Goal: Task Accomplishment & Management: Use online tool/utility

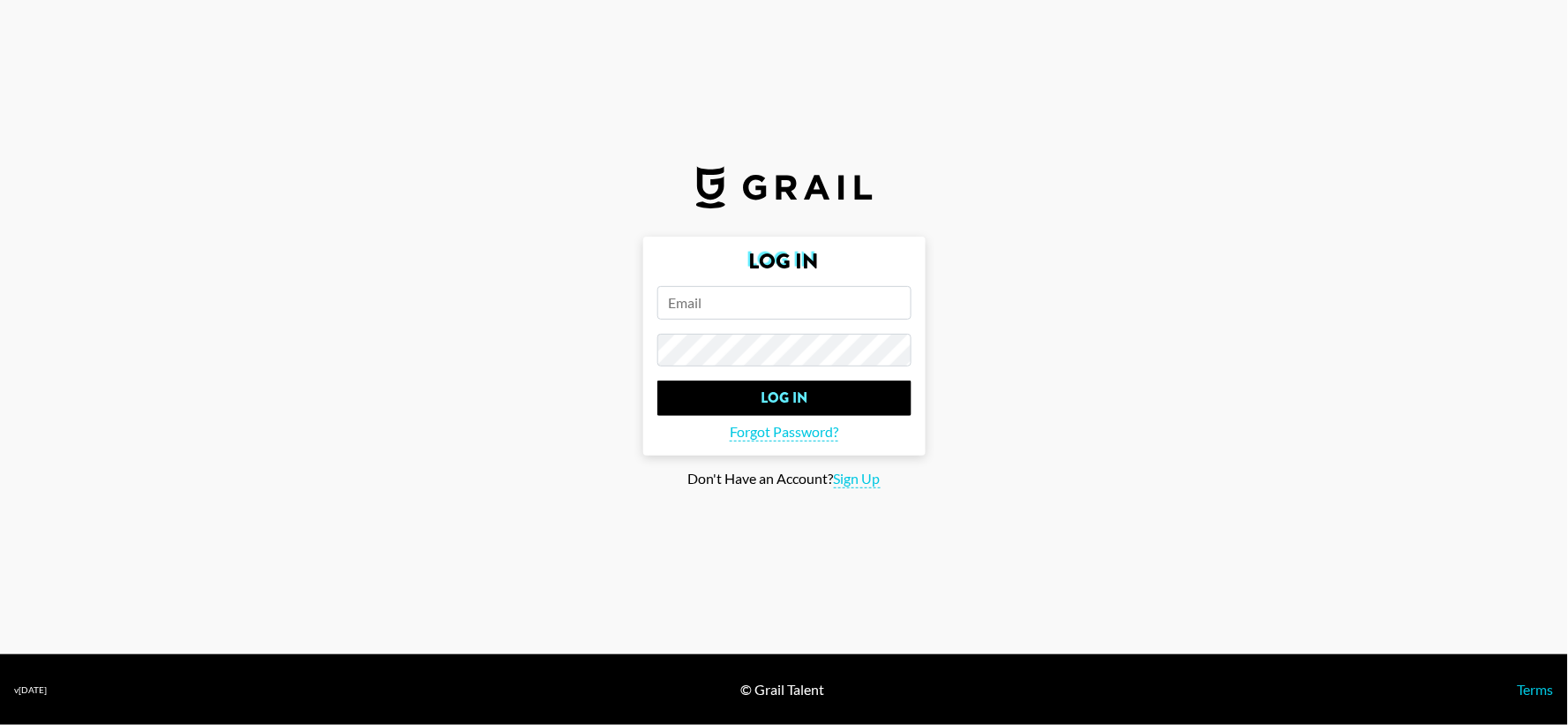
click at [707, 301] on input "email" at bounding box center [785, 303] width 254 height 34
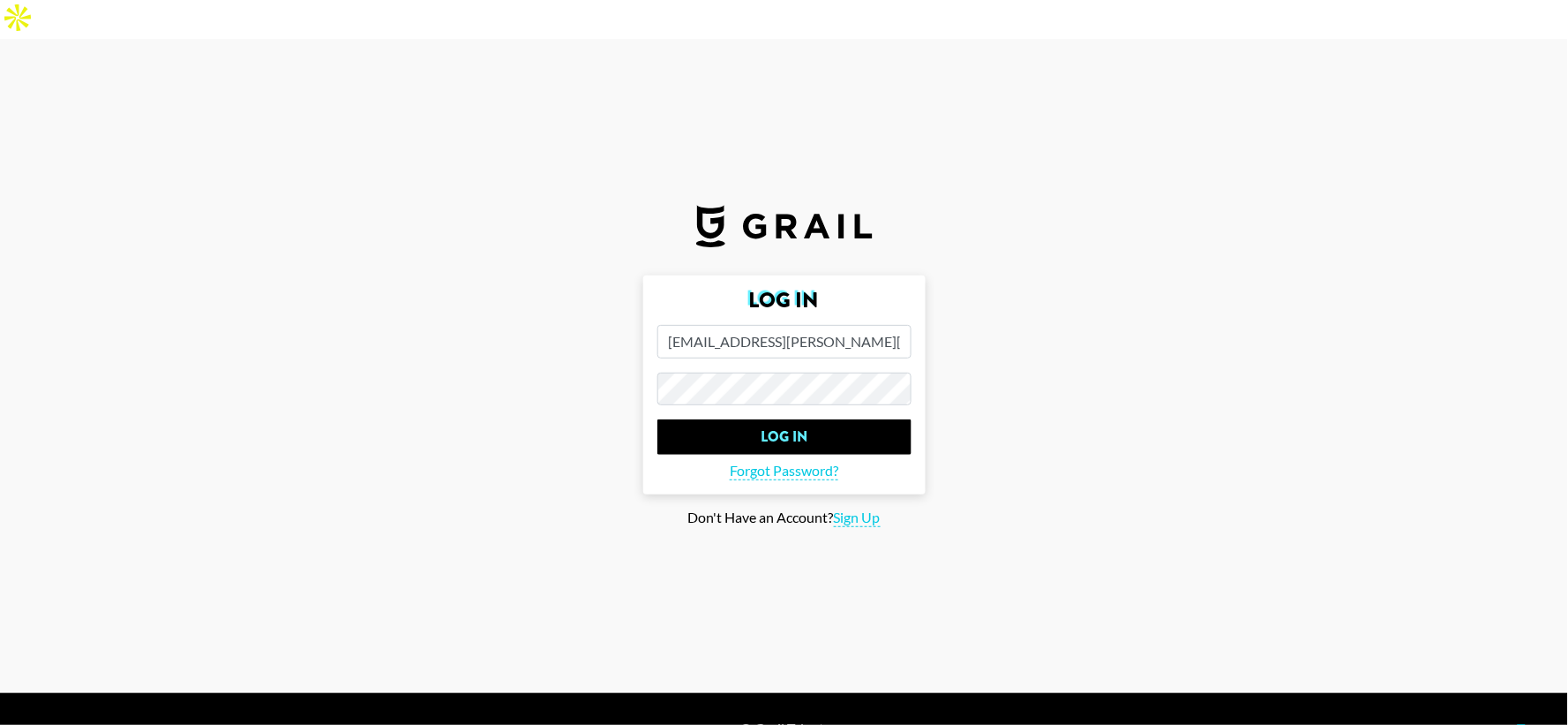
type input "[EMAIL_ADDRESS][PERSON_NAME][DOMAIN_NAME]"
click at [658, 419] on input "Log In" at bounding box center [785, 437] width 254 height 36
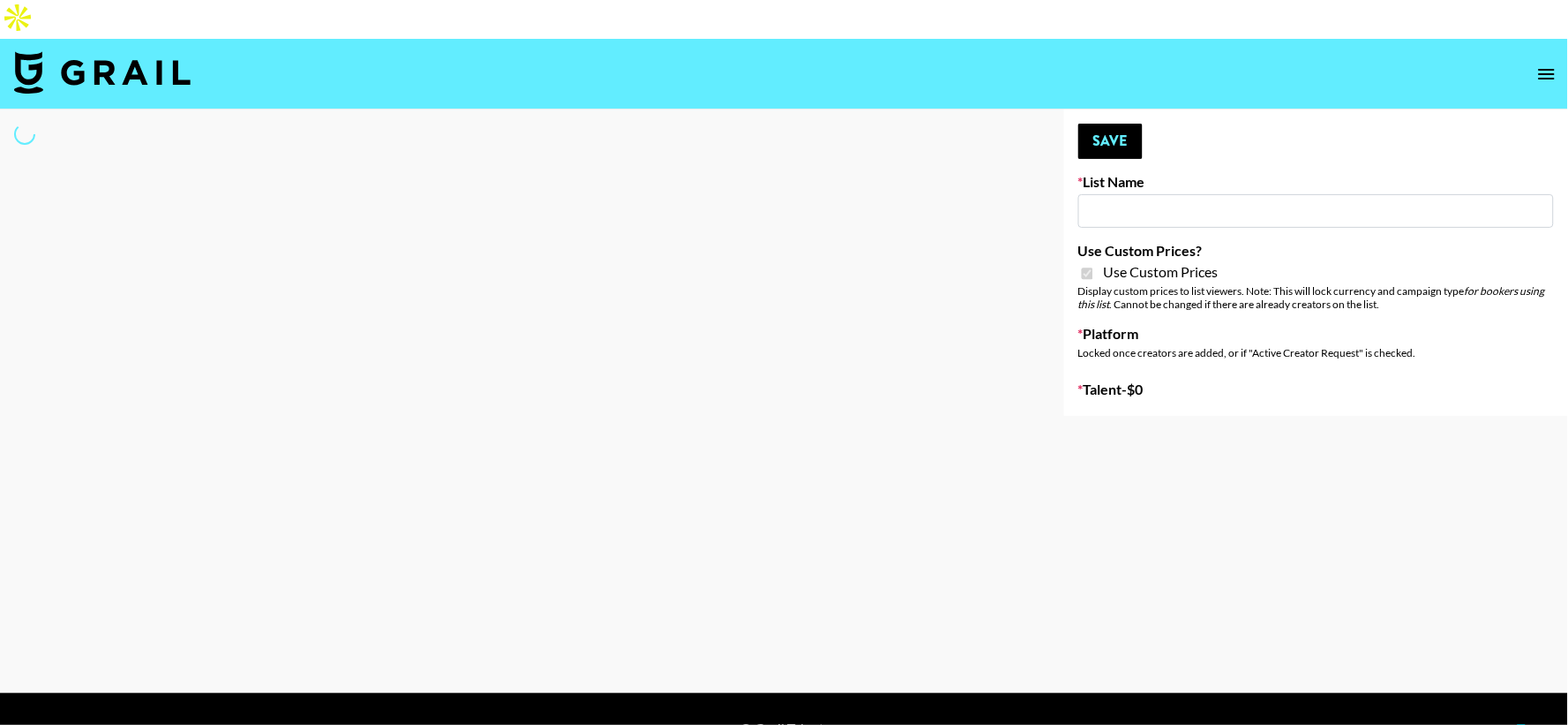
type input "Gensmo (Tiktok)"
checkbox input "true"
select select "Brand"
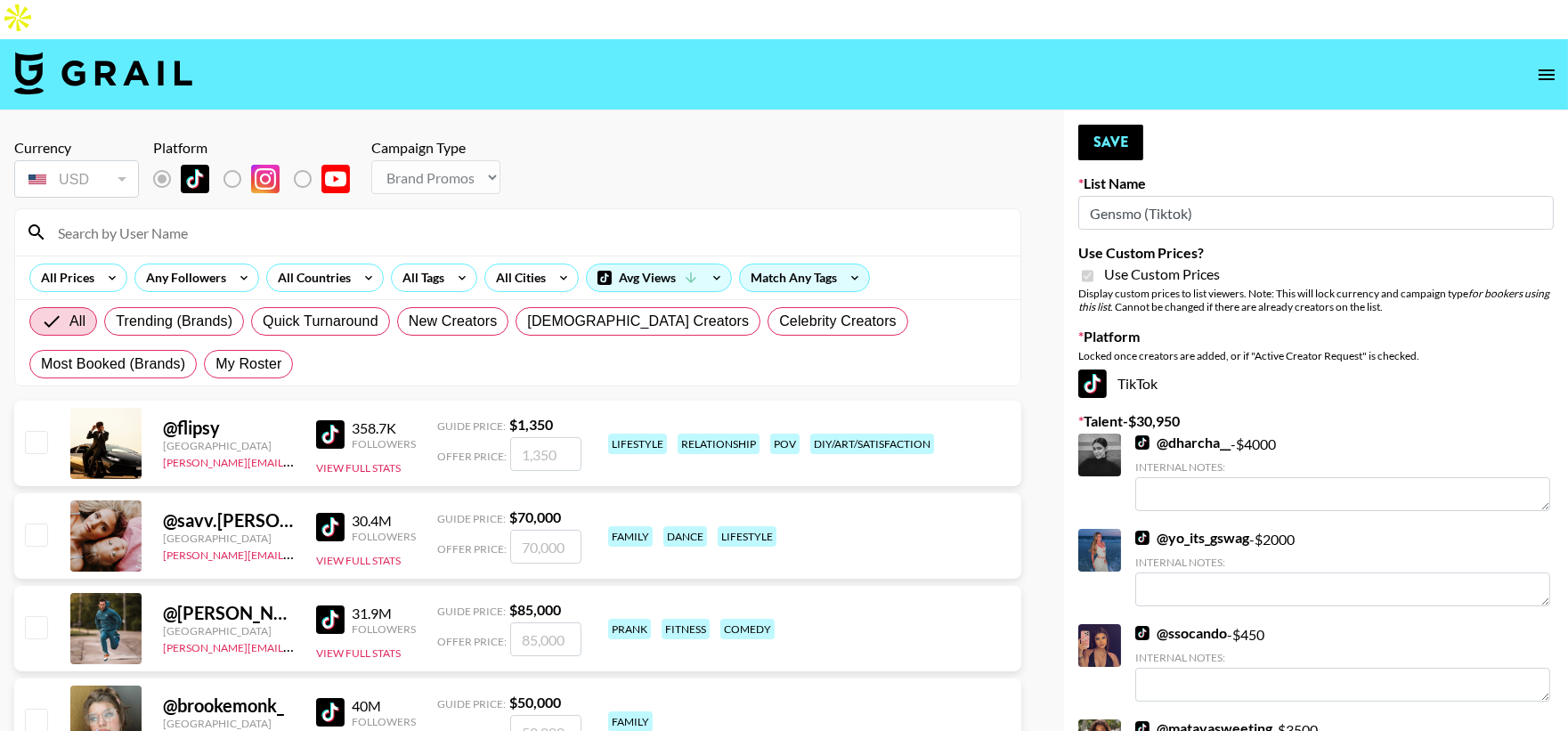
click at [307, 218] on input at bounding box center [528, 232] width 963 height 29
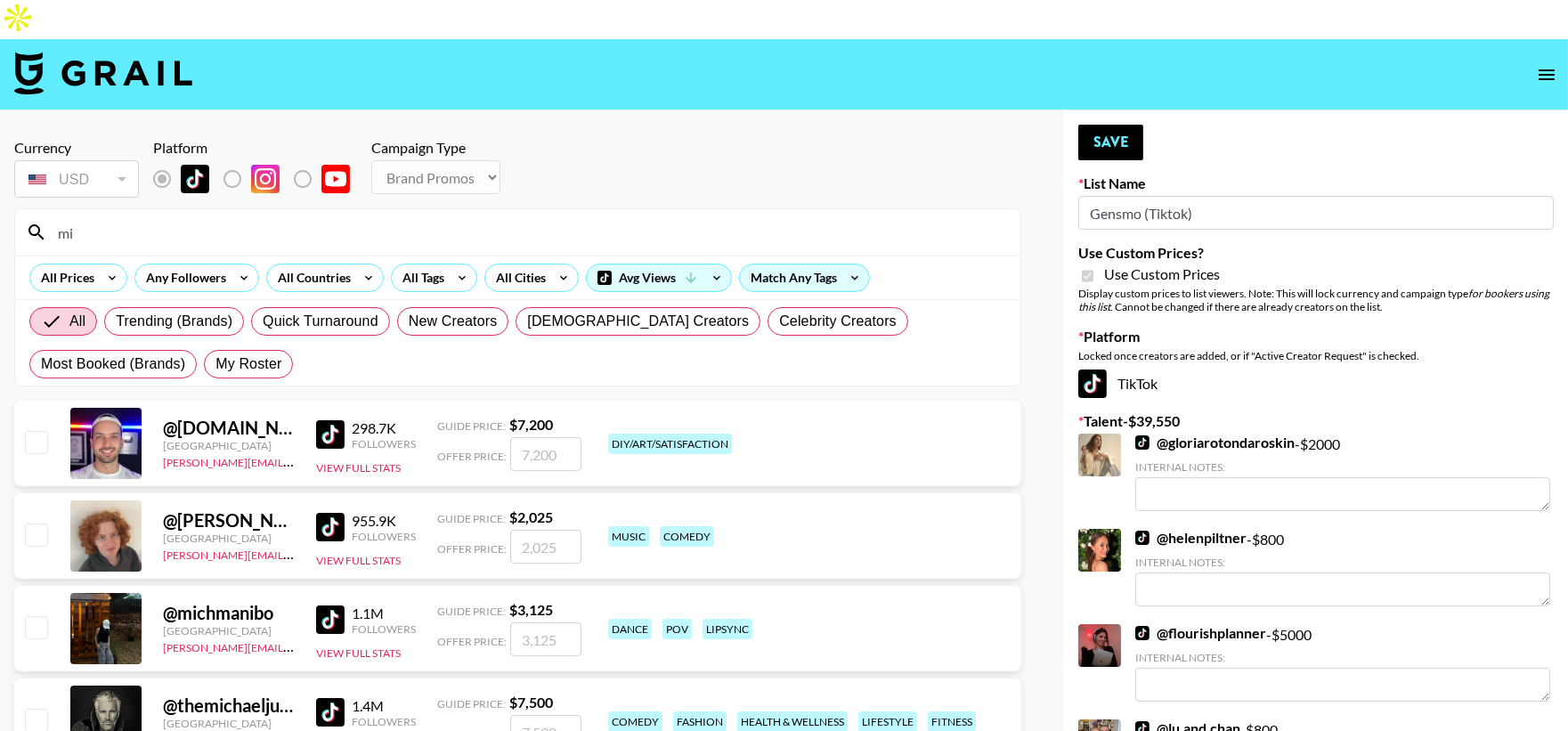
type input "m"
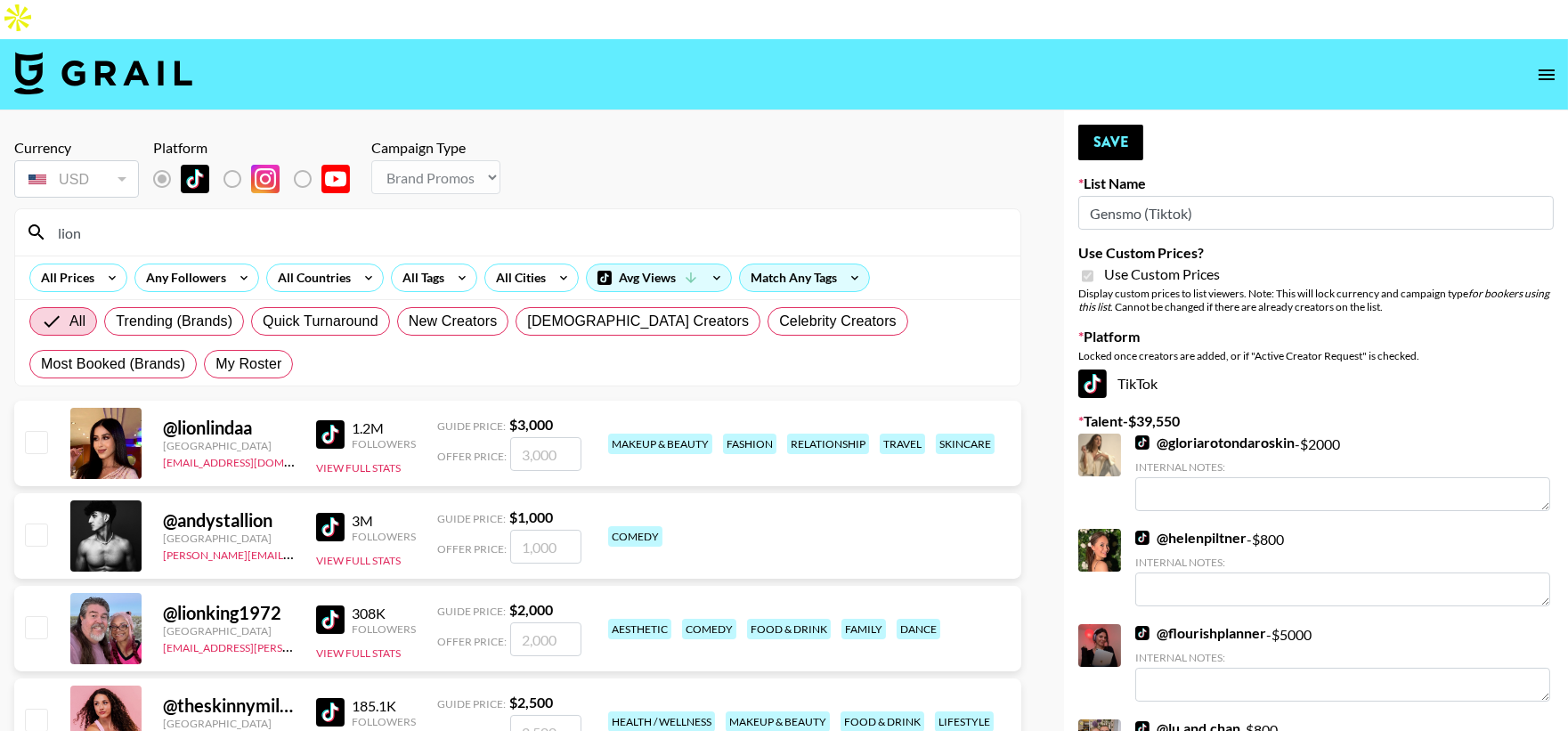
type input "lion"
click at [34, 617] on input "checkbox" at bounding box center [35, 627] width 21 height 21
checkbox input "true"
type input "2000"
click at [1100, 125] on button "Save" at bounding box center [1110, 142] width 65 height 36
